Goal: Information Seeking & Learning: Learn about a topic

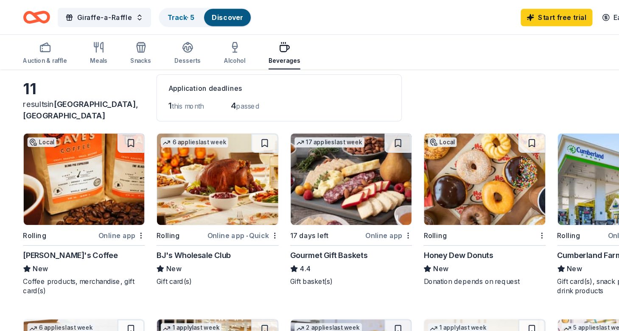
scroll to position [39, 0]
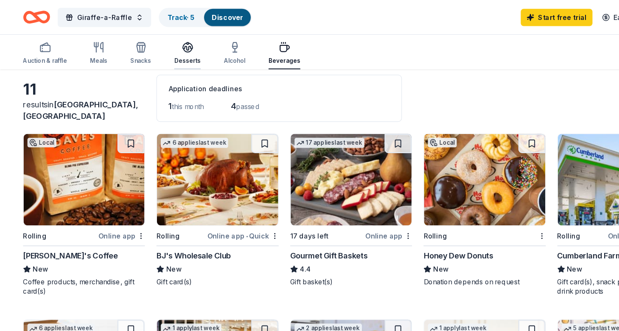
click at [169, 46] on div "button" at bounding box center [165, 42] width 23 height 10
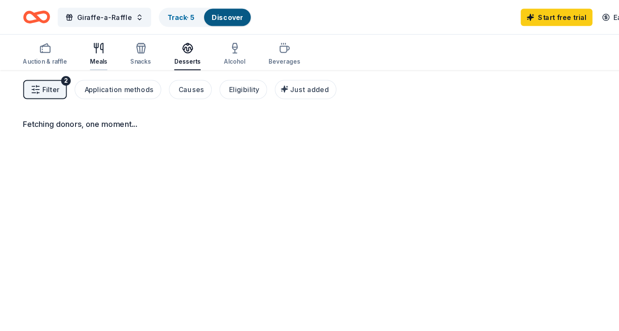
click at [88, 50] on div "Meals" at bounding box center [86, 47] width 15 height 20
click at [37, 50] on div "Auction & raffle" at bounding box center [39, 47] width 39 height 20
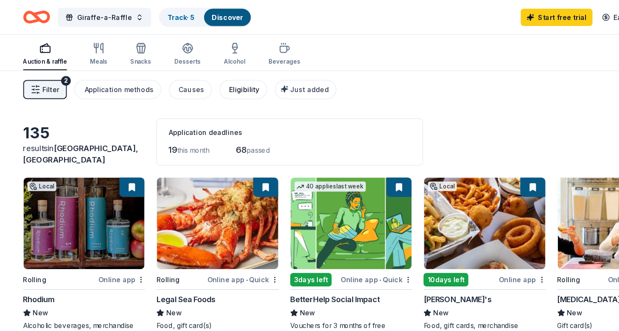
click at [211, 80] on div "Eligibility" at bounding box center [215, 79] width 27 height 10
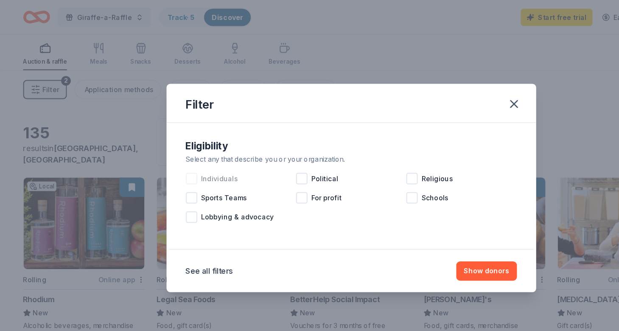
click at [195, 157] on span "Individuals" at bounding box center [193, 157] width 33 height 10
click at [416, 240] on button "Show 125 donors" at bounding box center [424, 238] width 64 height 17
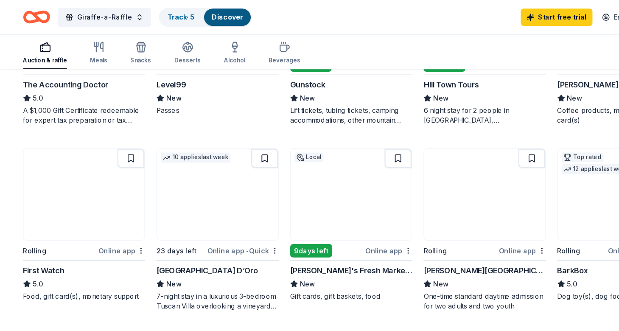
scroll to position [65, 0]
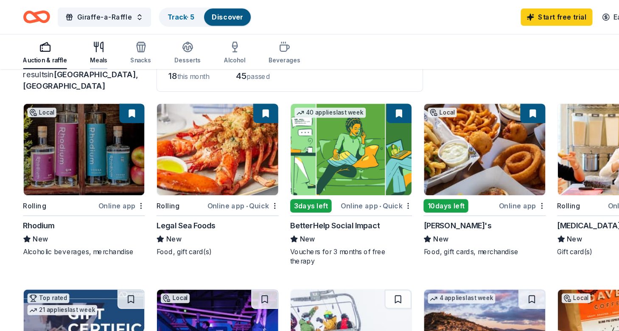
click at [89, 49] on div "Meals" at bounding box center [86, 47] width 15 height 20
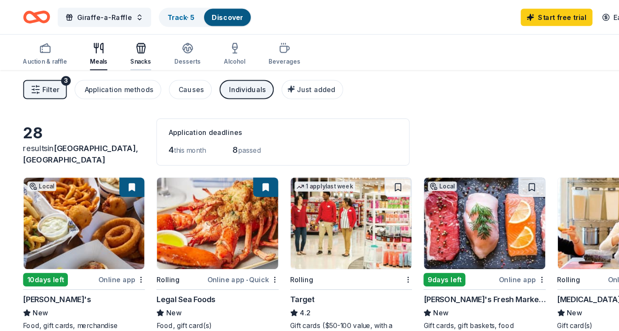
click at [129, 48] on div "Snacks" at bounding box center [124, 47] width 18 height 20
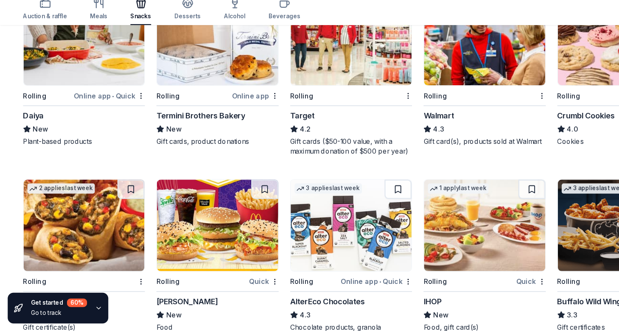
scroll to position [451, 0]
